Goal: Transaction & Acquisition: Purchase product/service

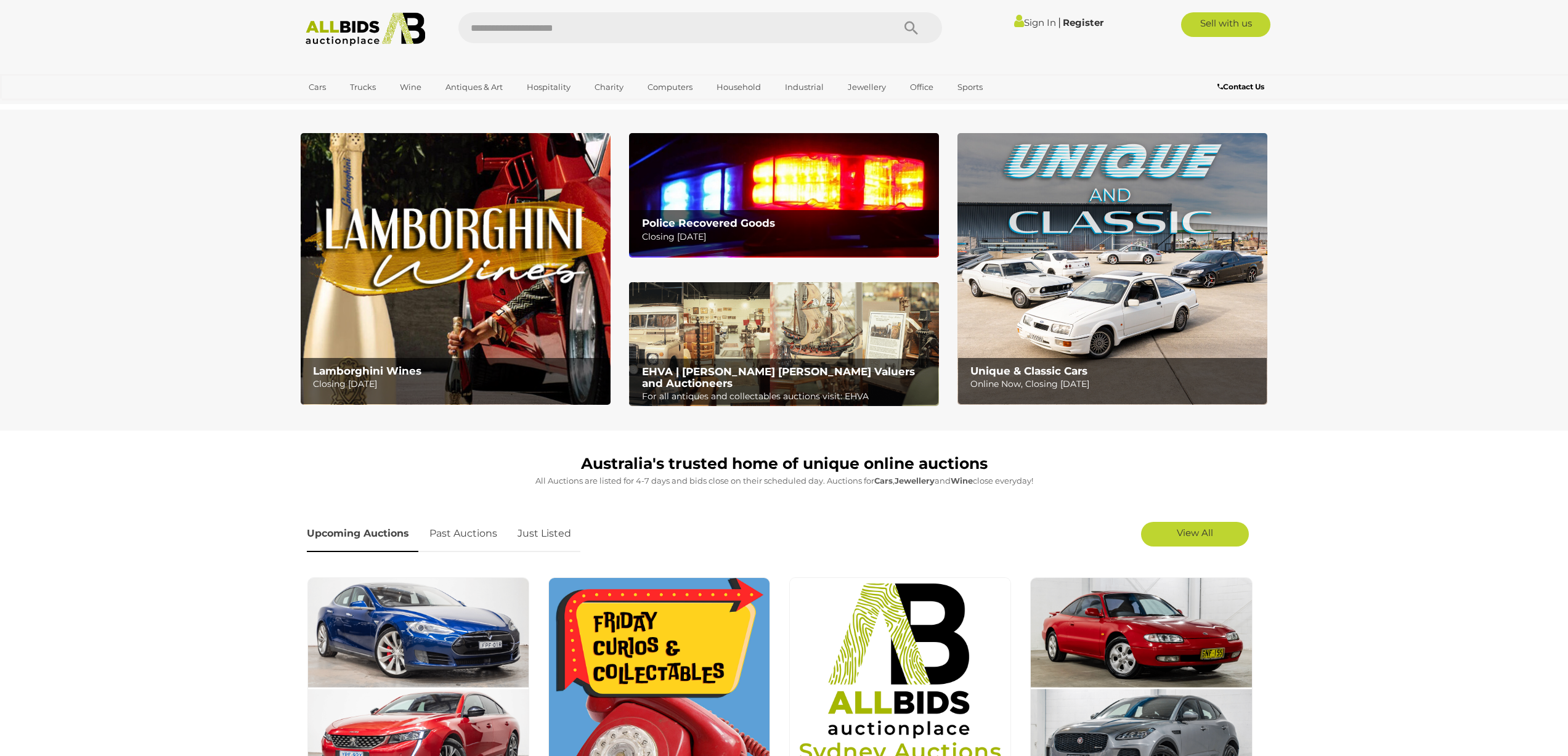
click at [1020, 22] on link "Sign In" at bounding box center [1035, 22] width 42 height 12
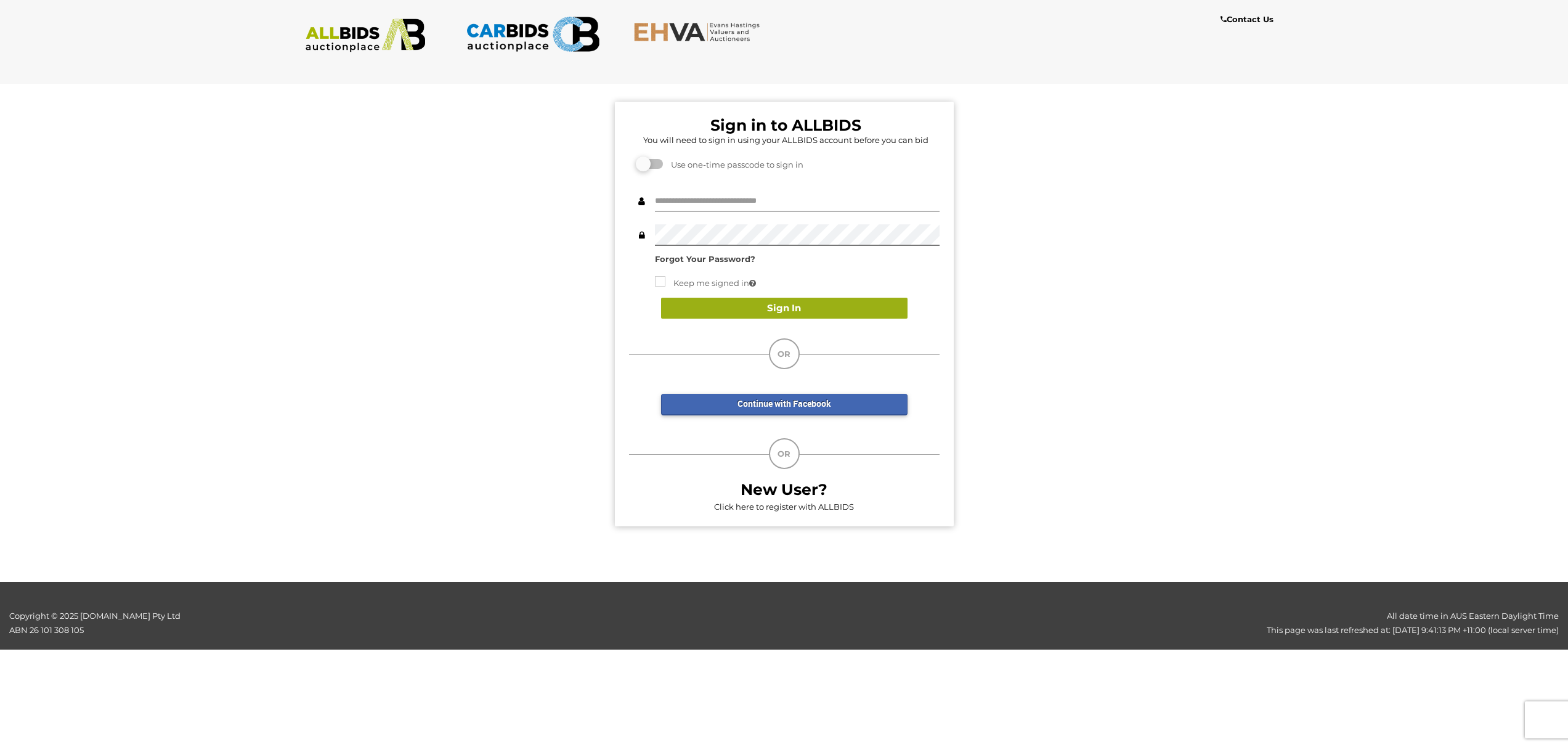
type input "*****"
click at [754, 312] on button "Sign In" at bounding box center [784, 308] width 246 height 22
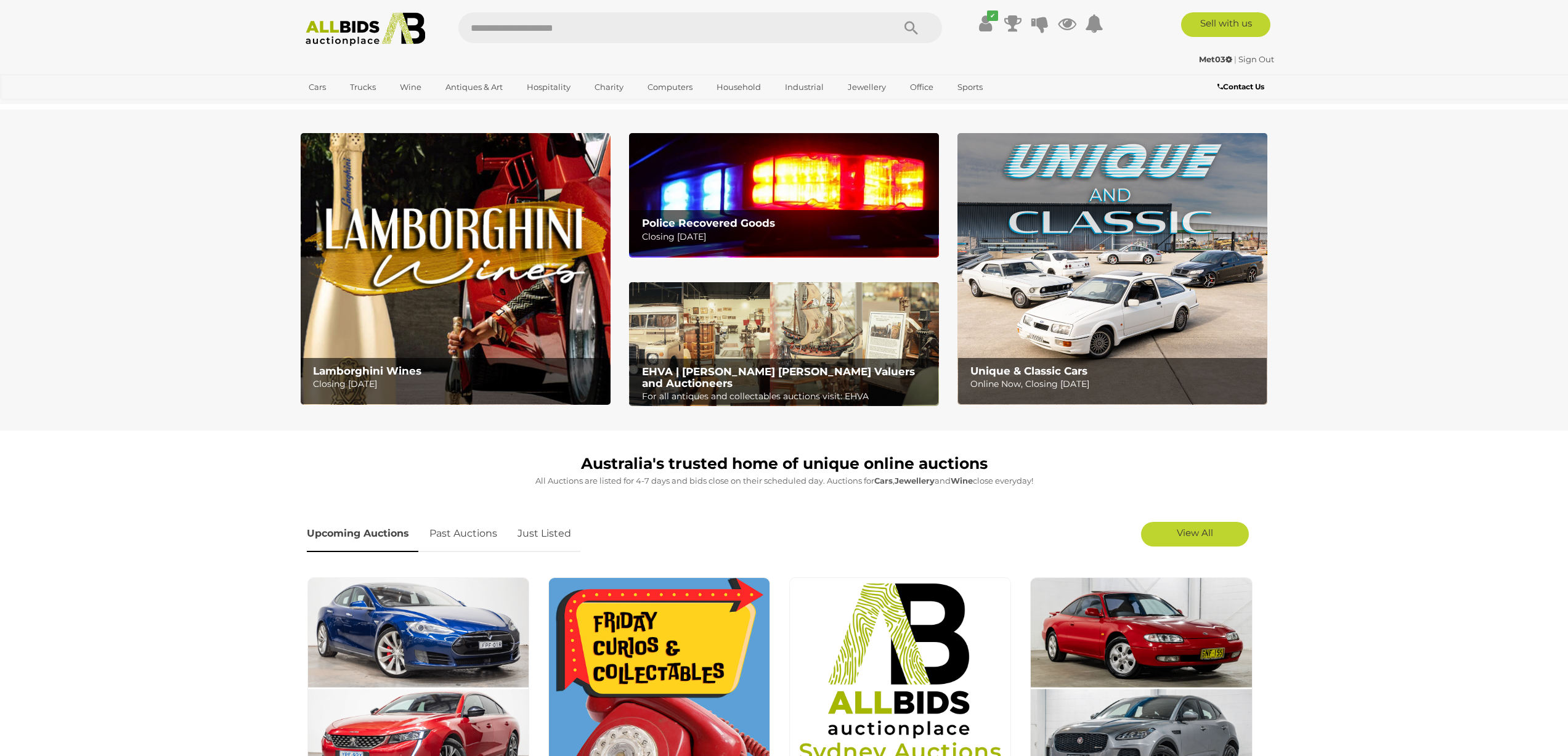
click at [704, 227] on b "Police Recovered Goods" at bounding box center [708, 223] width 133 height 13
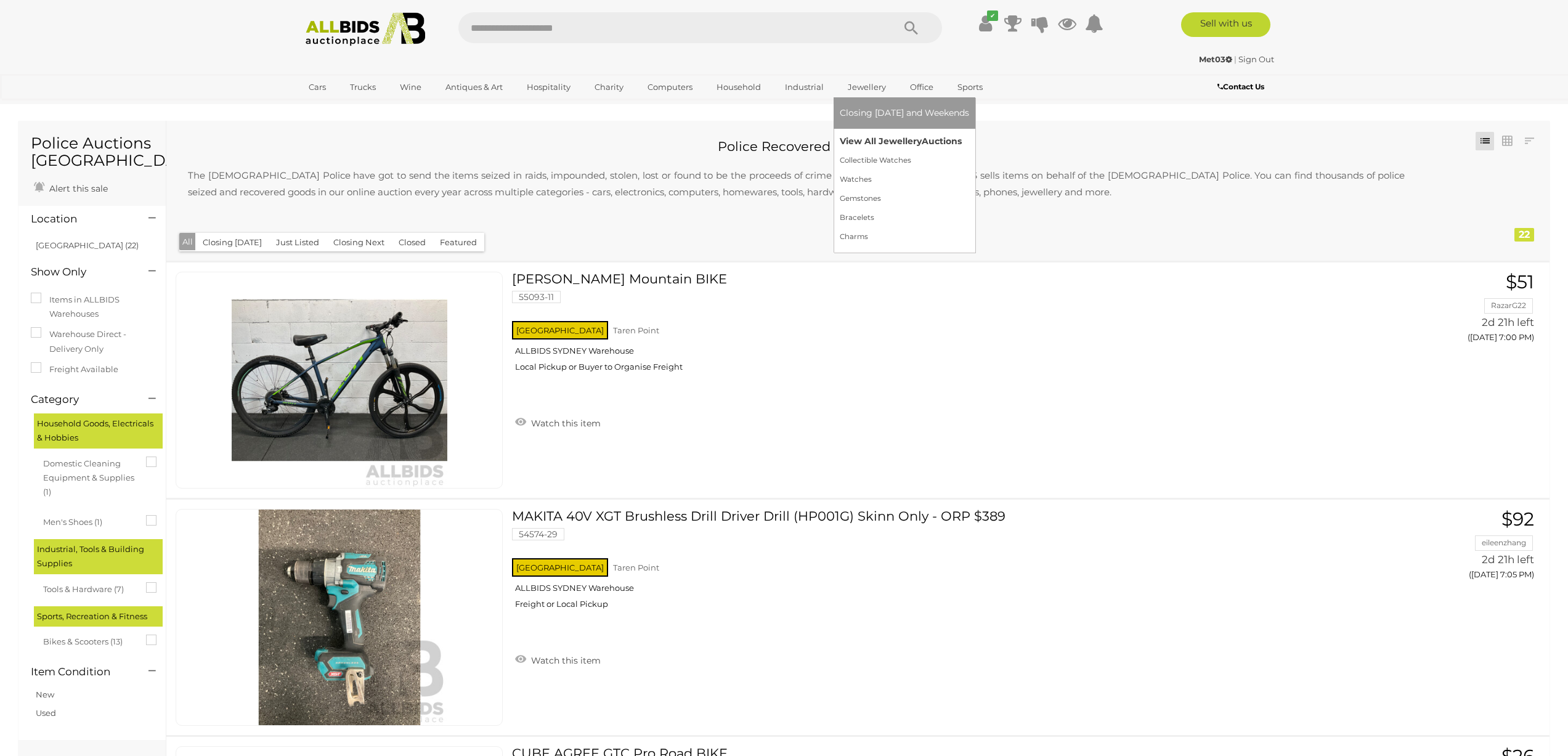
click at [867, 143] on link "View All Jewellery Auctions" at bounding box center [905, 141] width 129 height 19
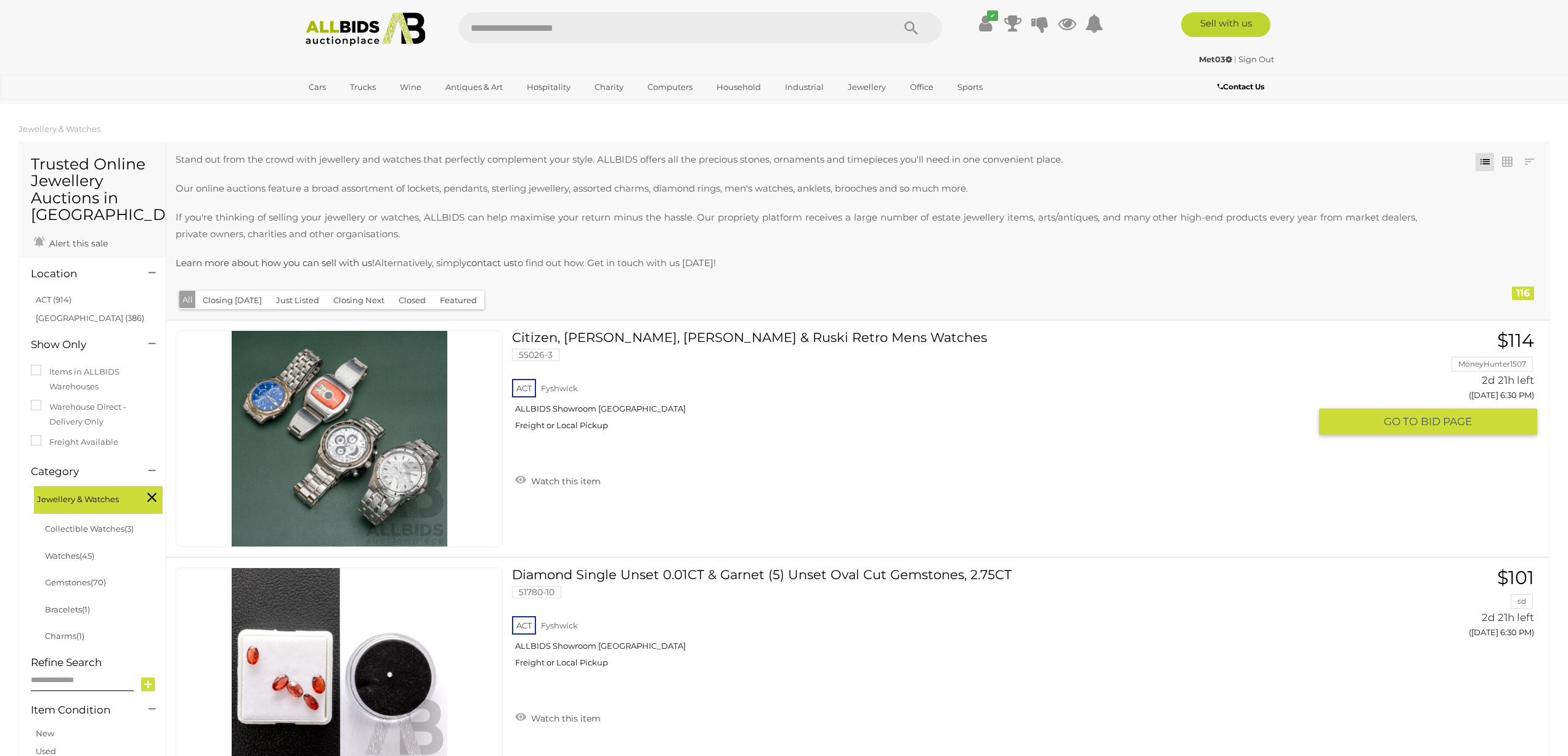
click at [355, 444] on img at bounding box center [339, 439] width 216 height 216
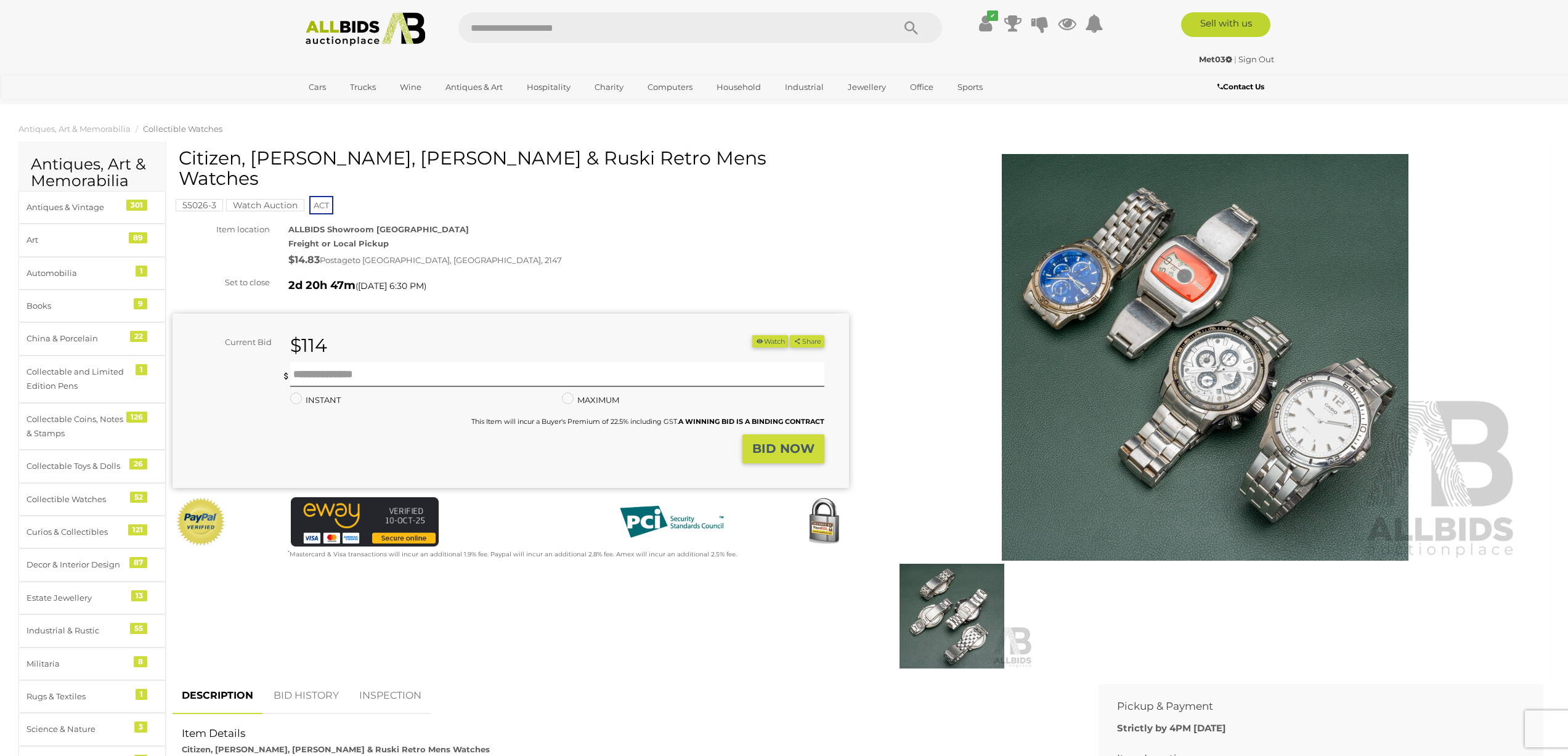
click at [1215, 371] on img at bounding box center [1205, 357] width 631 height 407
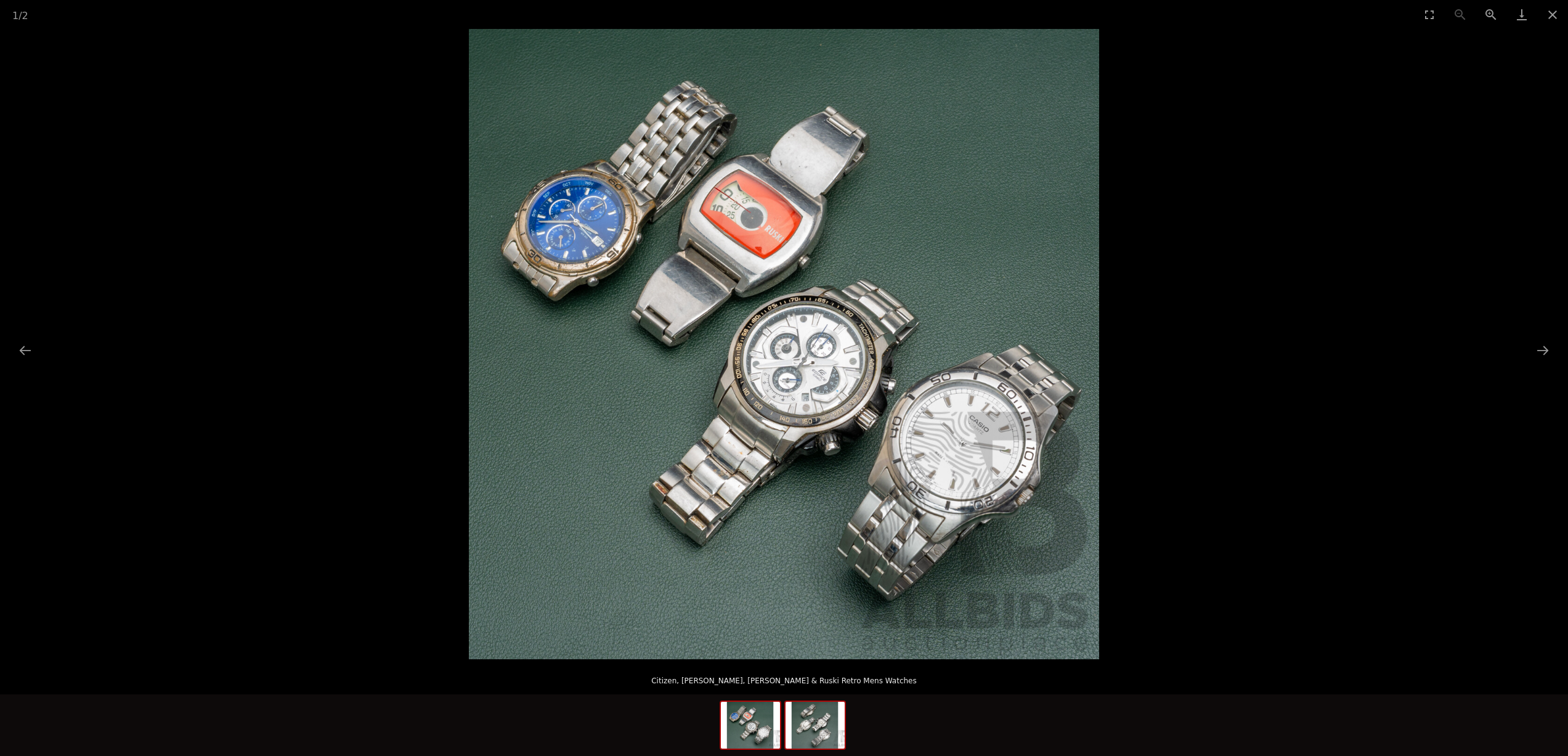
click at [832, 727] on img at bounding box center [815, 725] width 59 height 47
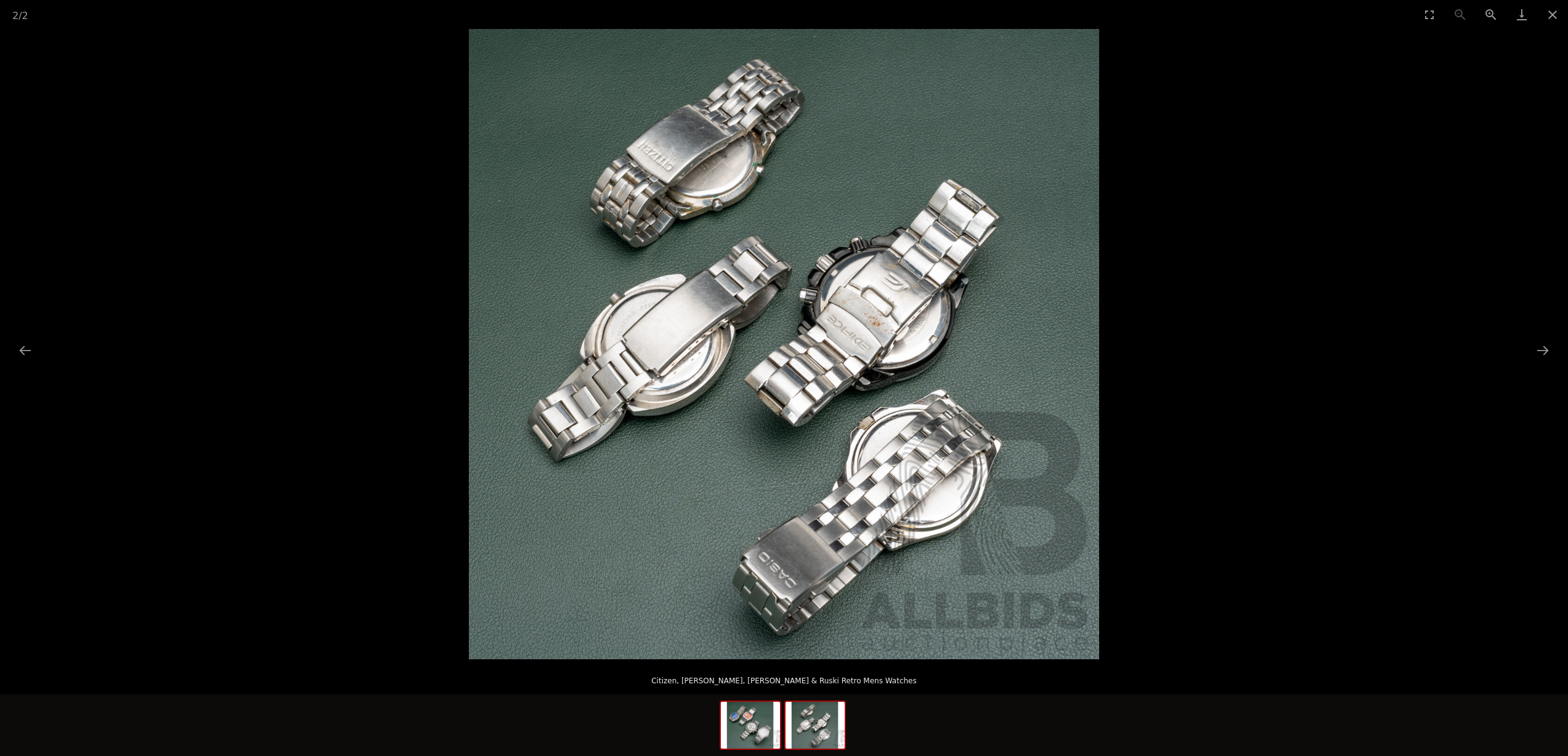
click at [773, 737] on img at bounding box center [750, 725] width 59 height 47
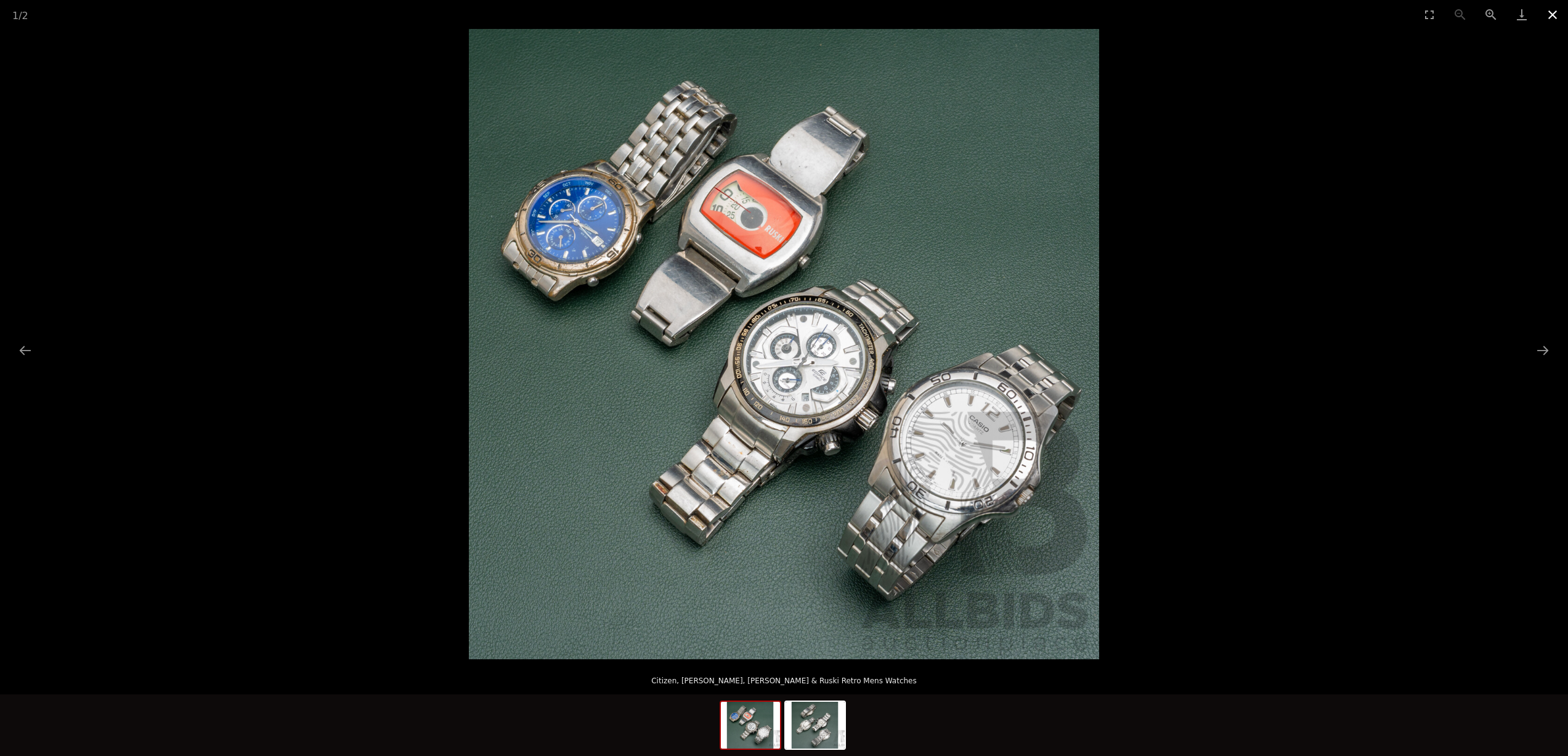
click at [1556, 10] on button "Close gallery" at bounding box center [1553, 15] width 31 height 29
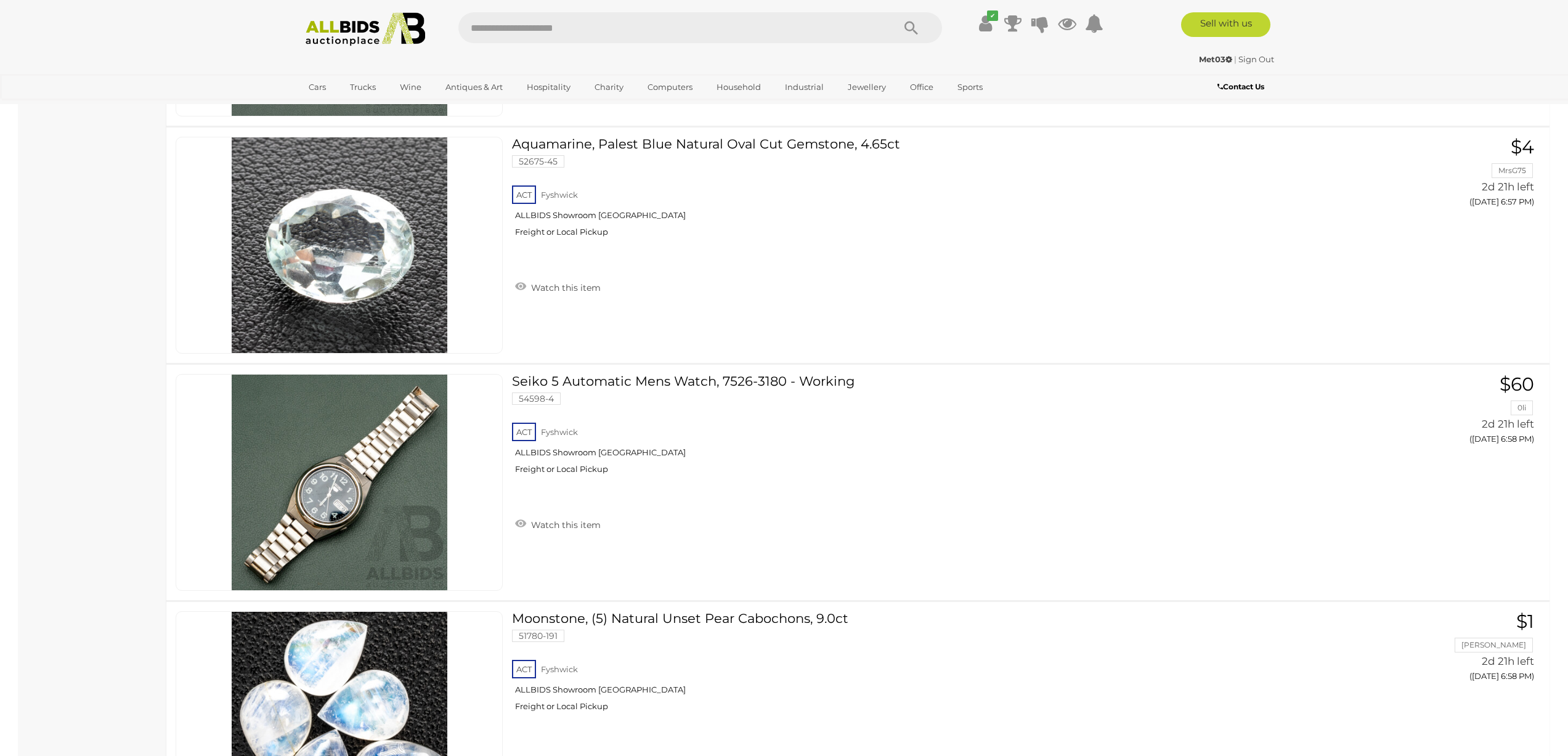
scroll to position [8453, 0]
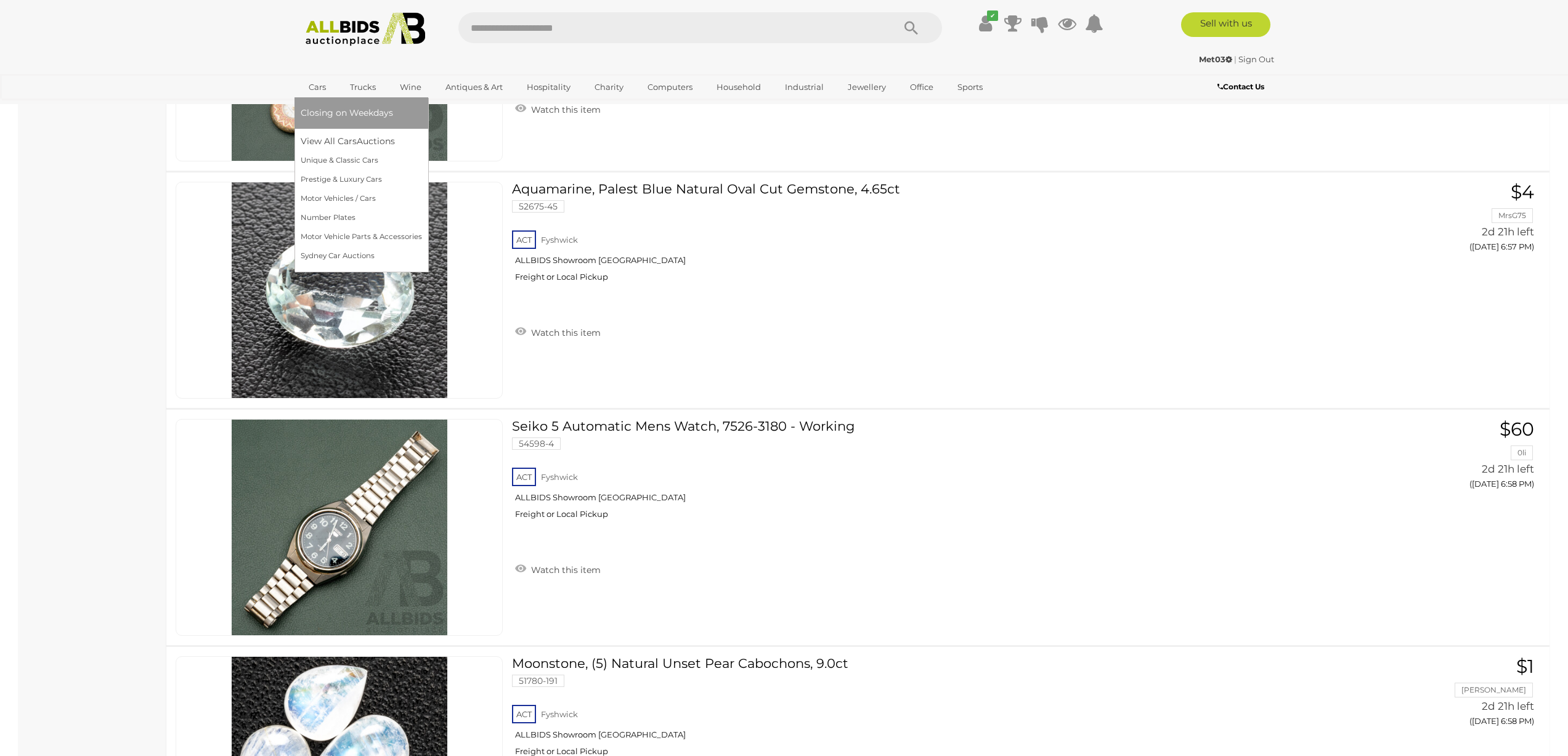
click at [316, 84] on link "Cars" at bounding box center [317, 87] width 33 height 20
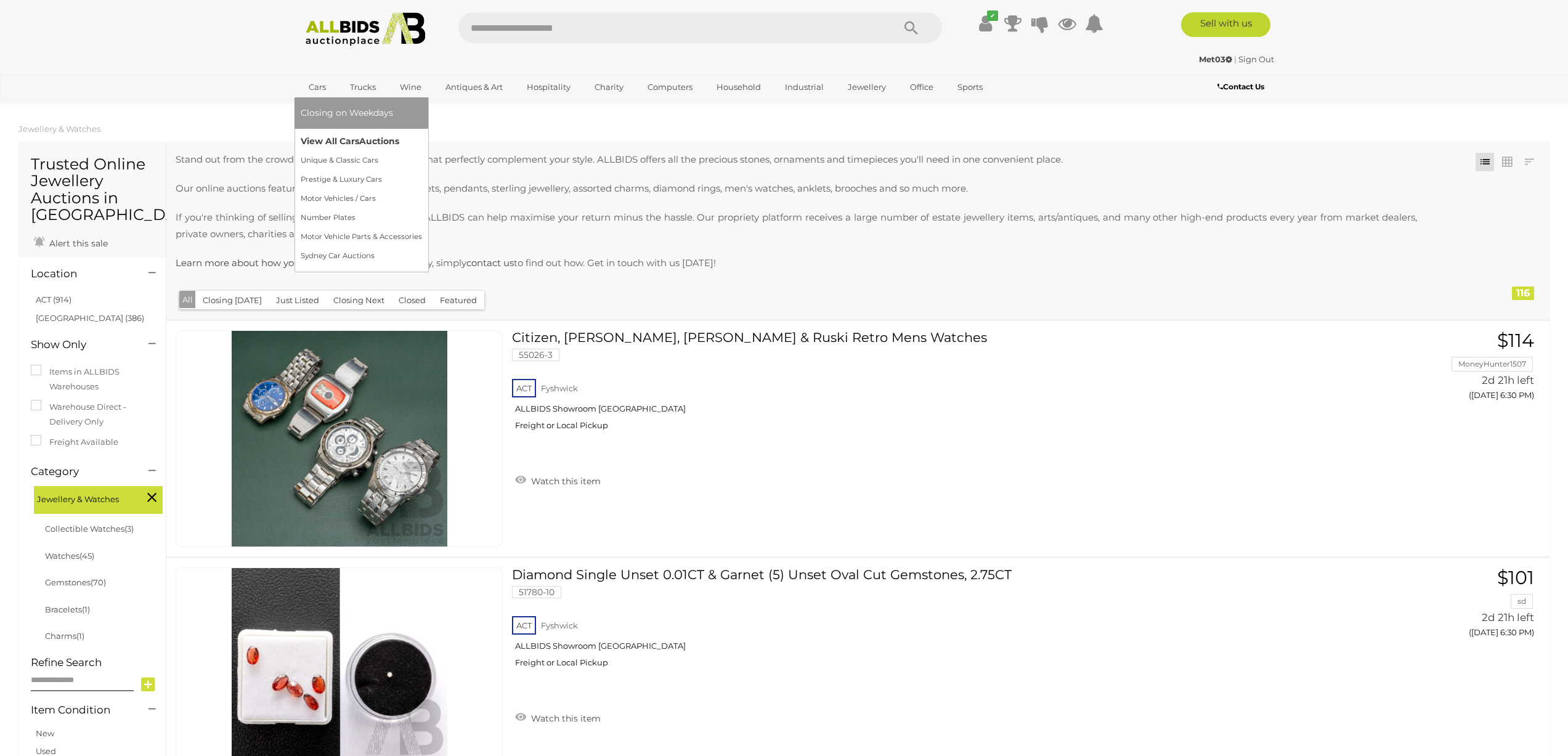
click at [321, 138] on link "View All Cars Auctions" at bounding box center [361, 141] width 122 height 19
